Goal: Task Accomplishment & Management: Manage account settings

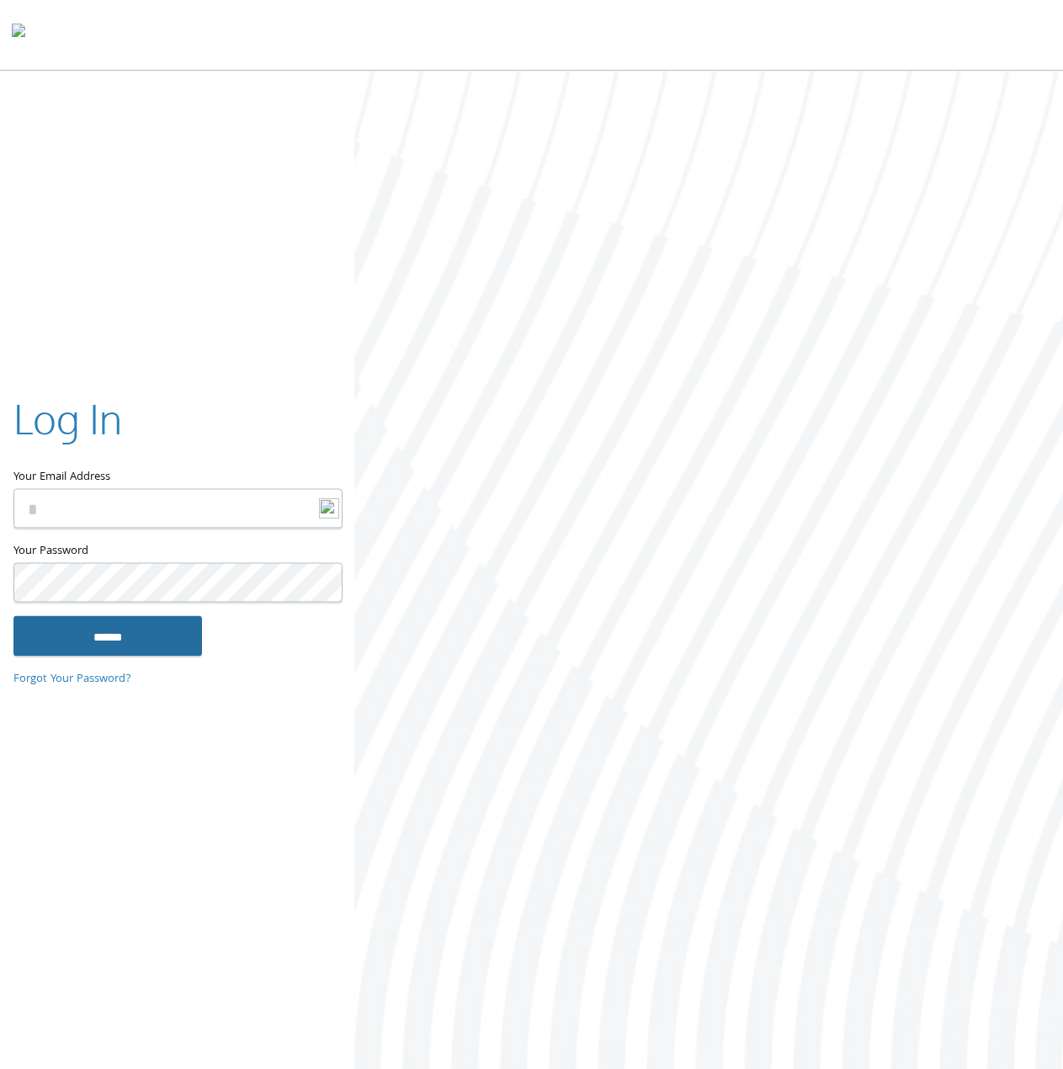
type input "**********"
click at [96, 636] on input "******" at bounding box center [107, 636] width 189 height 40
type input "**********"
click at [122, 645] on input "******" at bounding box center [107, 636] width 189 height 40
